Goal: Navigation & Orientation: Find specific page/section

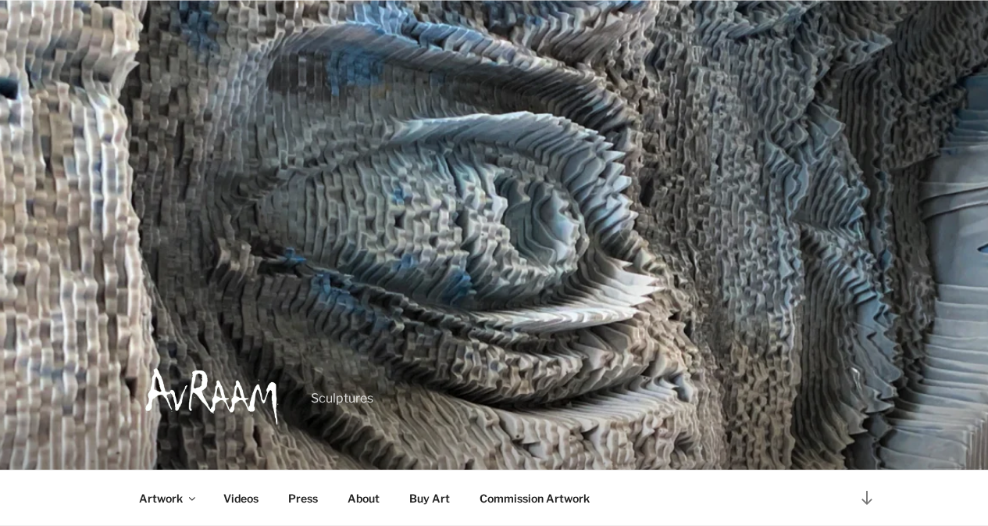
click at [526, 522] on div "Menu Artwork Expand child menu Portraits Pop Art Statement Pieces Classic Inter…" at bounding box center [494, 497] width 781 height 55
click at [972, 508] on div "Menu Artwork Expand child menu Portraits Pop Art Statement Pieces Classic Inter…" at bounding box center [494, 497] width 988 height 56
click at [467, 522] on div "Menu Artwork Expand child menu Portraits Pop Art Statement Pieces Classic Inter…" at bounding box center [494, 497] width 781 height 55
click at [340, 486] on link "About" at bounding box center [363, 498] width 59 height 38
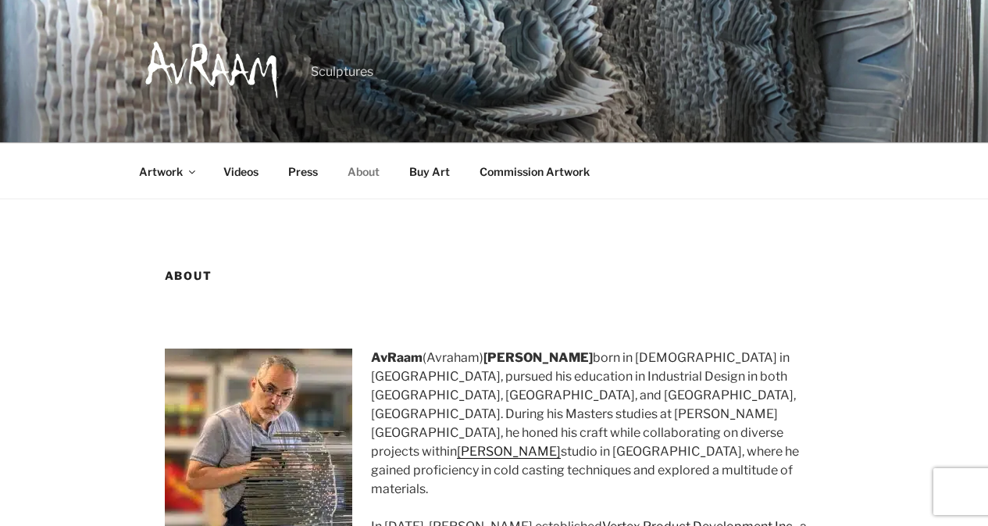
click at [345, 152] on link "About" at bounding box center [363, 171] width 59 height 38
click at [410, 152] on link "Buy Art" at bounding box center [430, 171] width 68 height 38
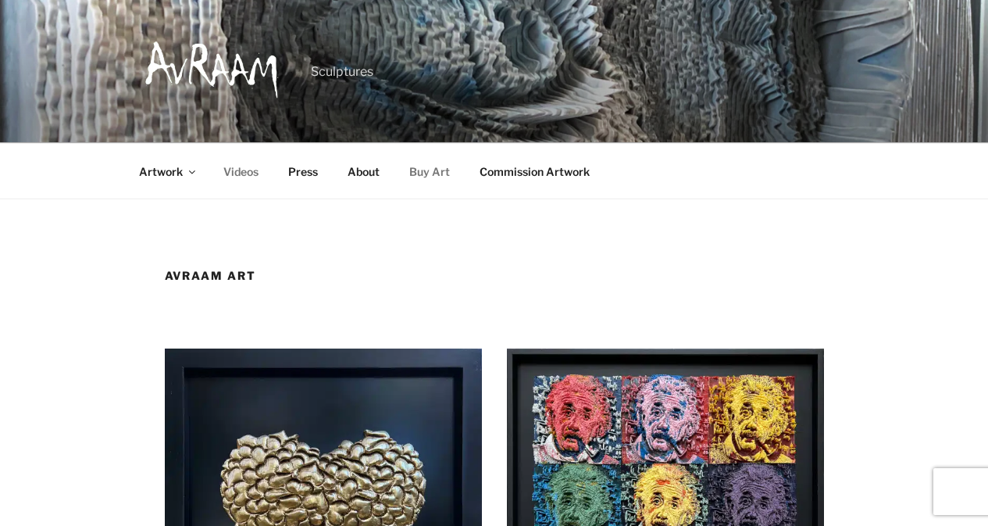
click at [215, 152] on link "Videos" at bounding box center [241, 171] width 62 height 38
